Goal: Find specific page/section

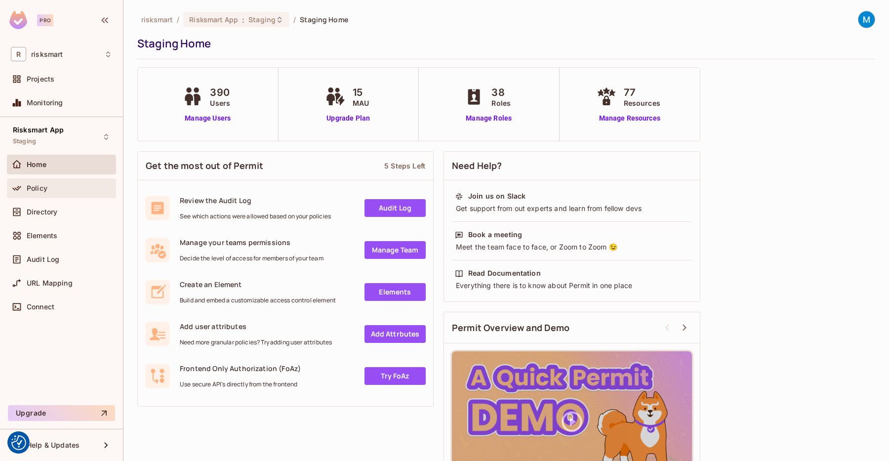
click at [39, 188] on span "Policy" at bounding box center [37, 188] width 21 height 8
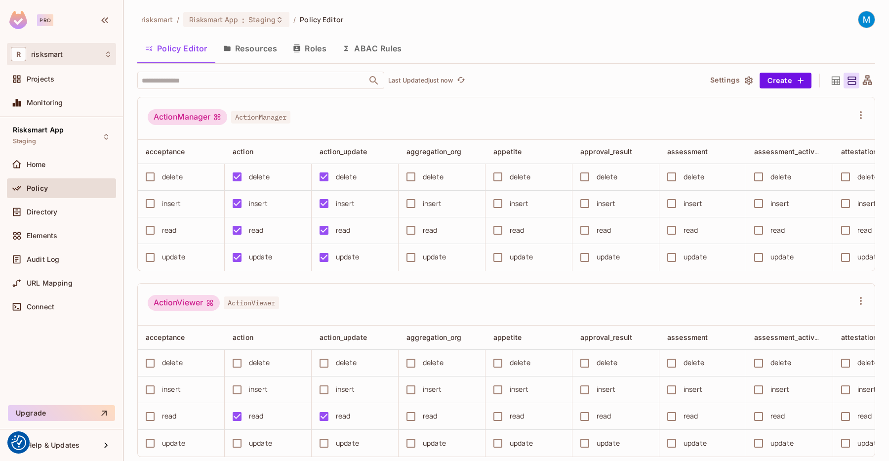
click at [76, 55] on div "R risksmart" at bounding box center [61, 54] width 101 height 14
click at [76, 55] on div at bounding box center [444, 230] width 889 height 461
click at [225, 74] on input "text" at bounding box center [252, 80] width 226 height 17
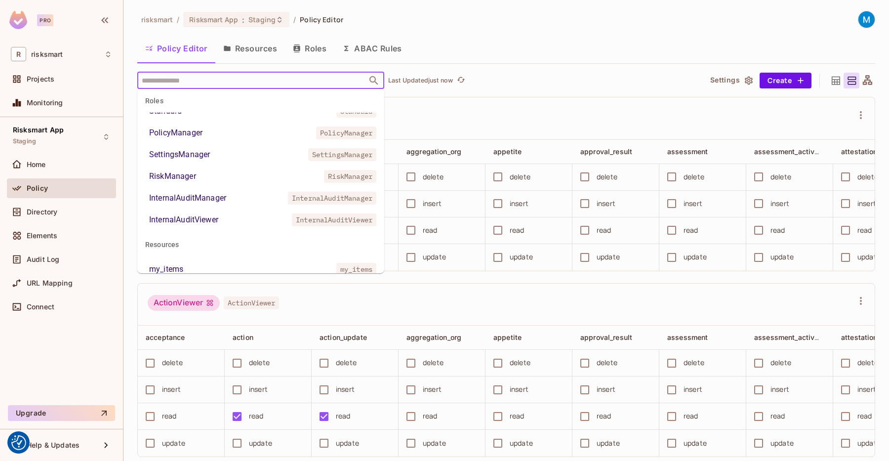
scroll to position [591, 0]
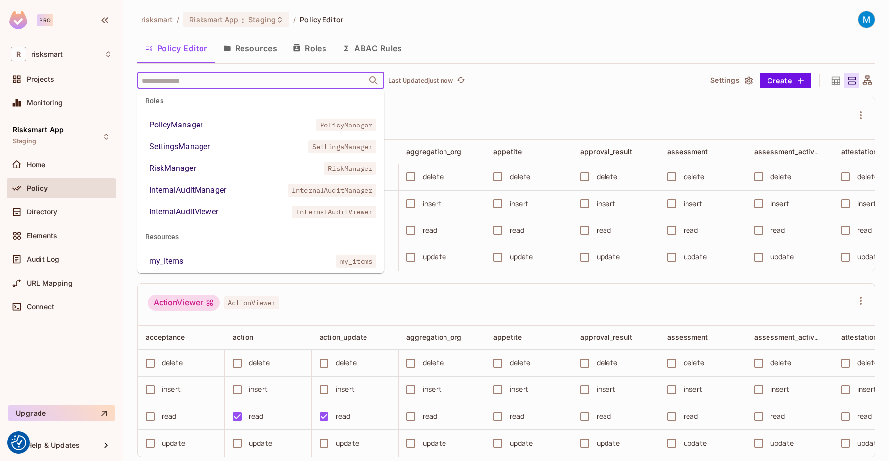
click at [222, 169] on li "RiskManager RiskManager" at bounding box center [260, 169] width 247 height 18
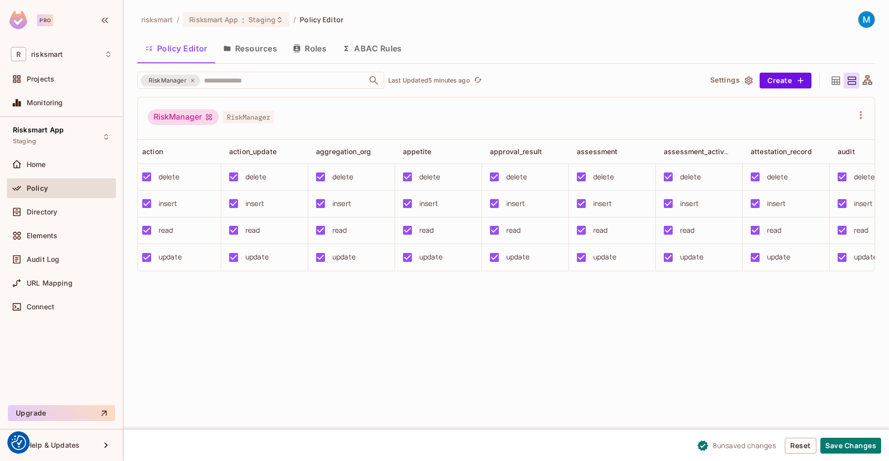
scroll to position [0, 0]
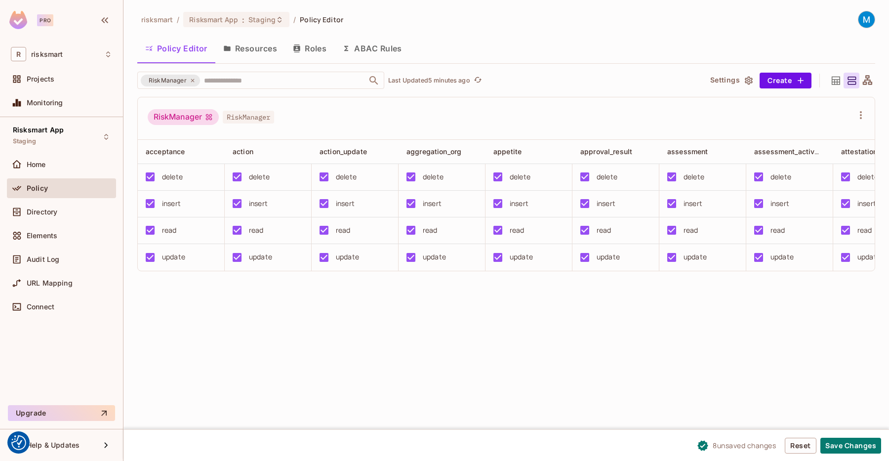
click at [303, 108] on div "RiskManager RiskManager" at bounding box center [506, 118] width 737 height 42
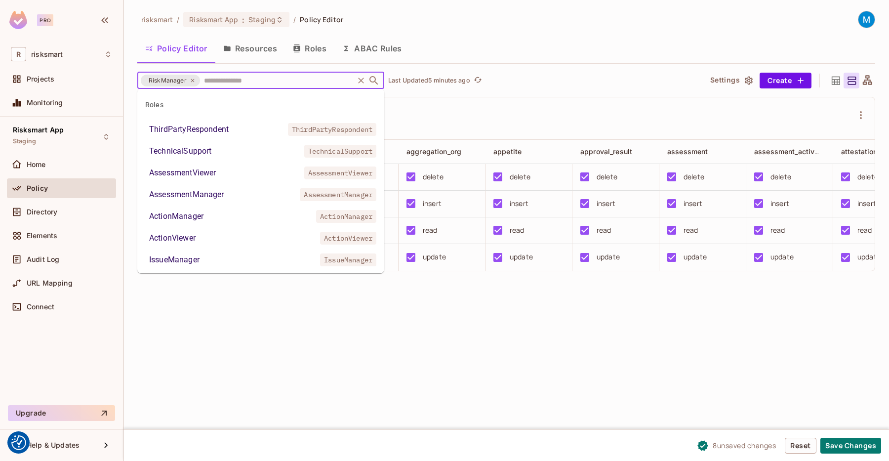
click at [220, 80] on input "text" at bounding box center [277, 80] width 151 height 17
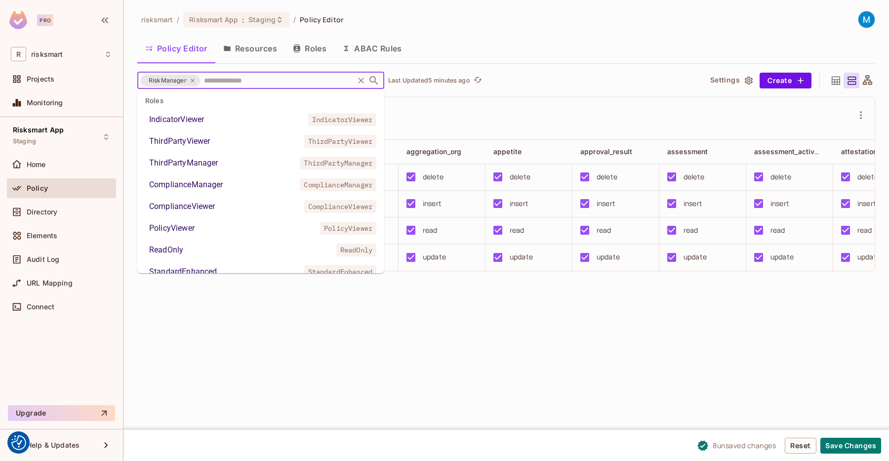
scroll to position [393, 0]
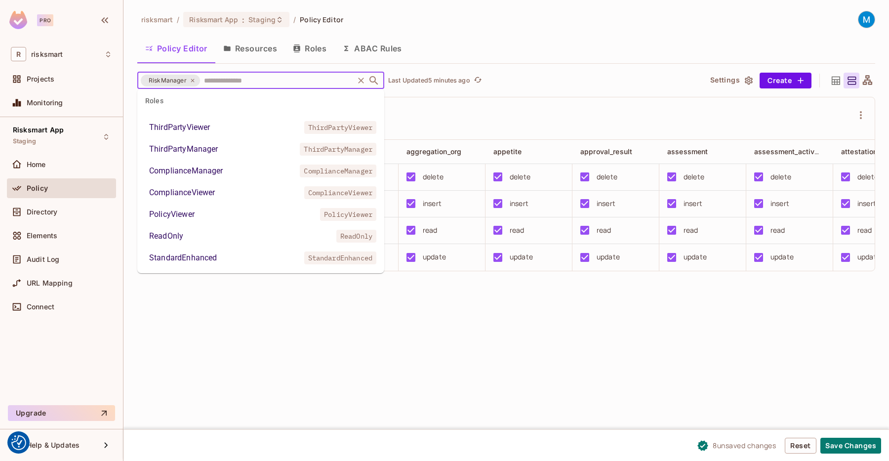
click at [206, 173] on div "ComplianceManager" at bounding box center [186, 171] width 74 height 12
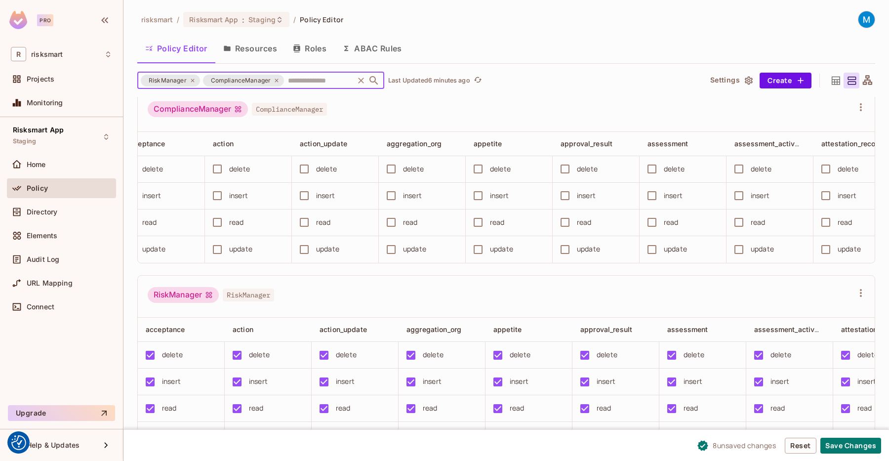
scroll to position [0, 0]
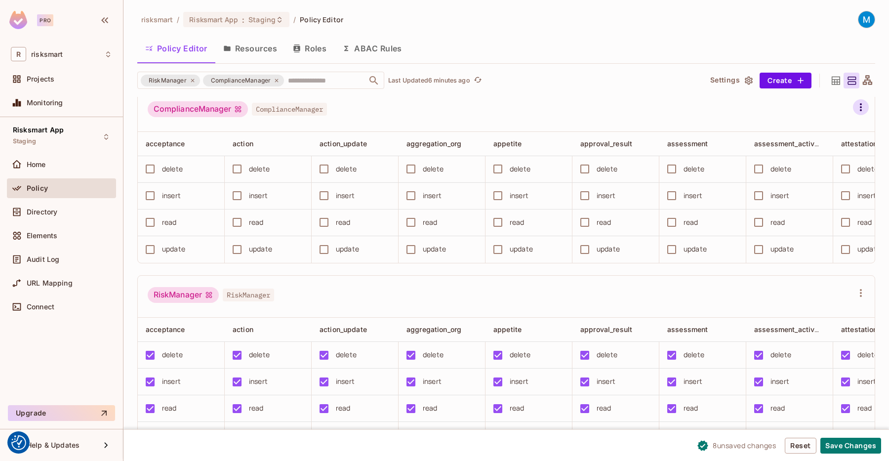
click at [855, 112] on icon "button" at bounding box center [861, 107] width 12 height 12
click at [627, 95] on div at bounding box center [444, 230] width 889 height 461
